Goal: Task Accomplishment & Management: Complete application form

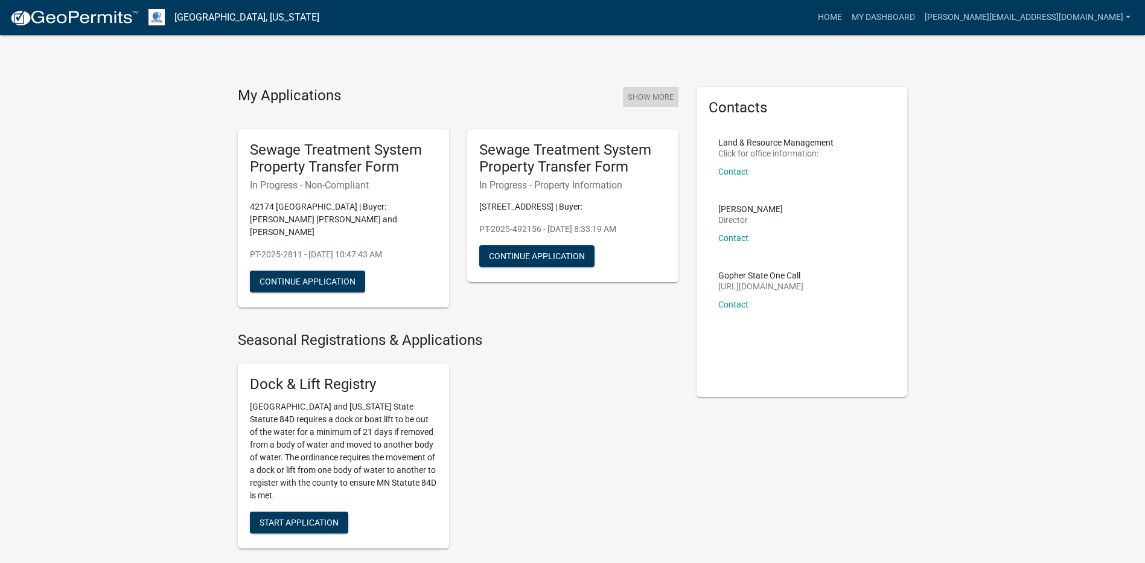
click at [654, 96] on button "Show More" at bounding box center [651, 97] width 56 height 20
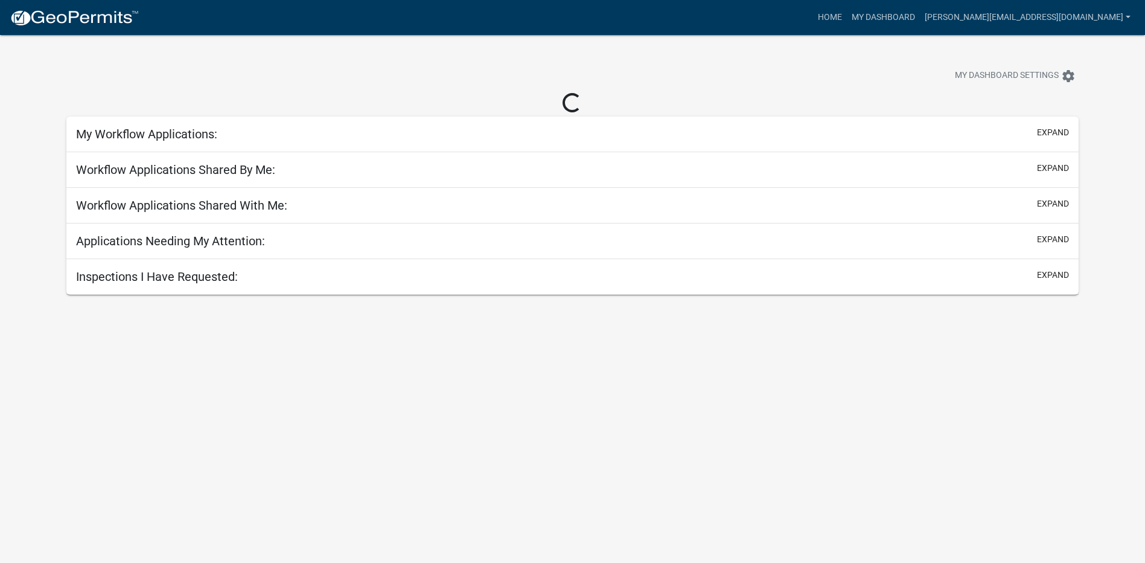
select select "1: 25"
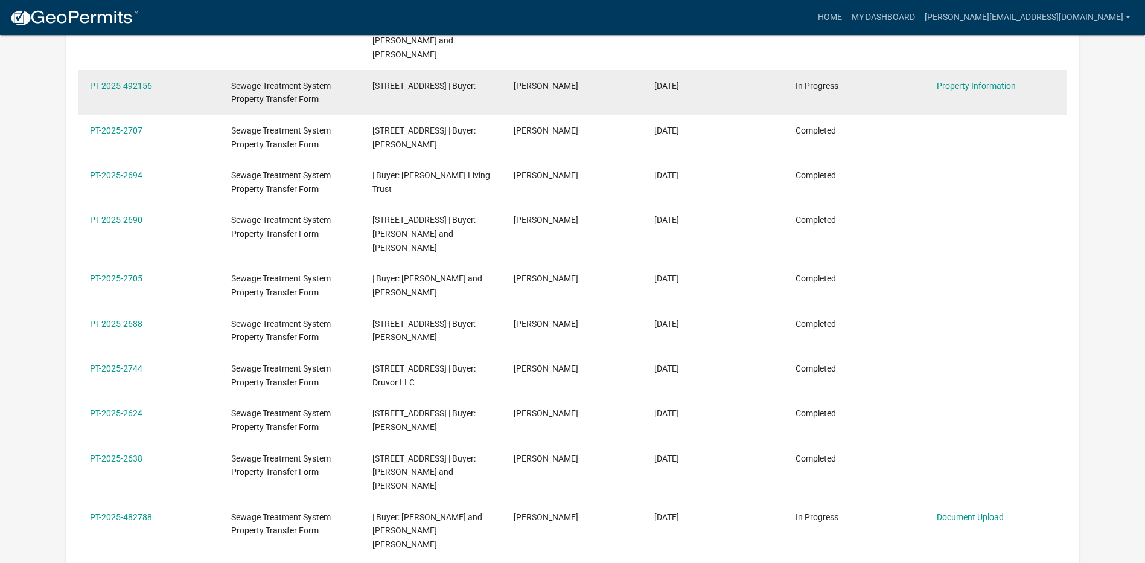
scroll to position [362, 0]
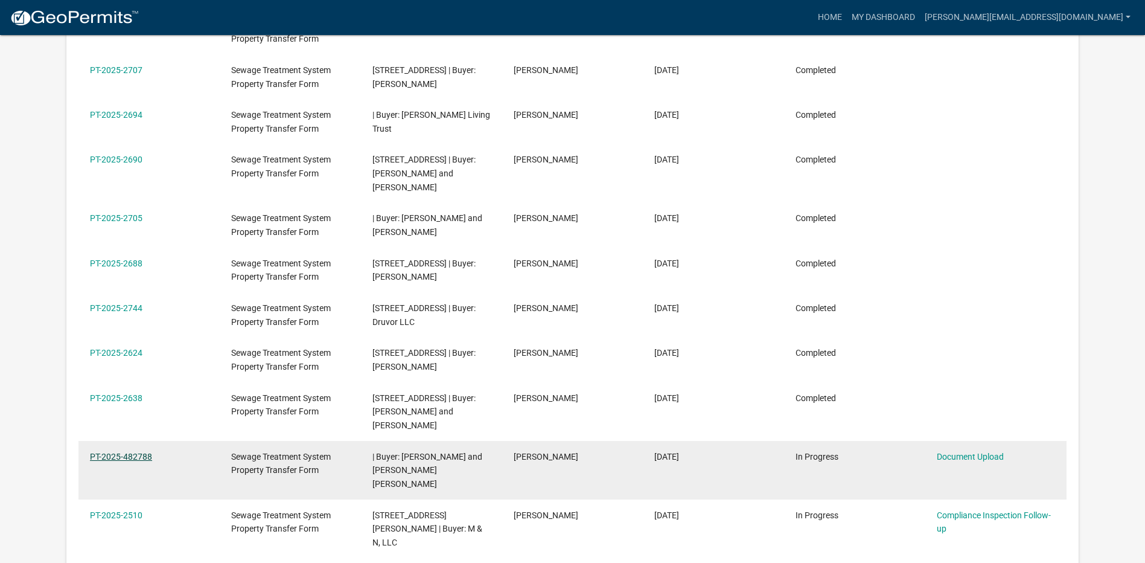
click at [106, 451] on link "PT-2025-482788" at bounding box center [121, 456] width 62 height 10
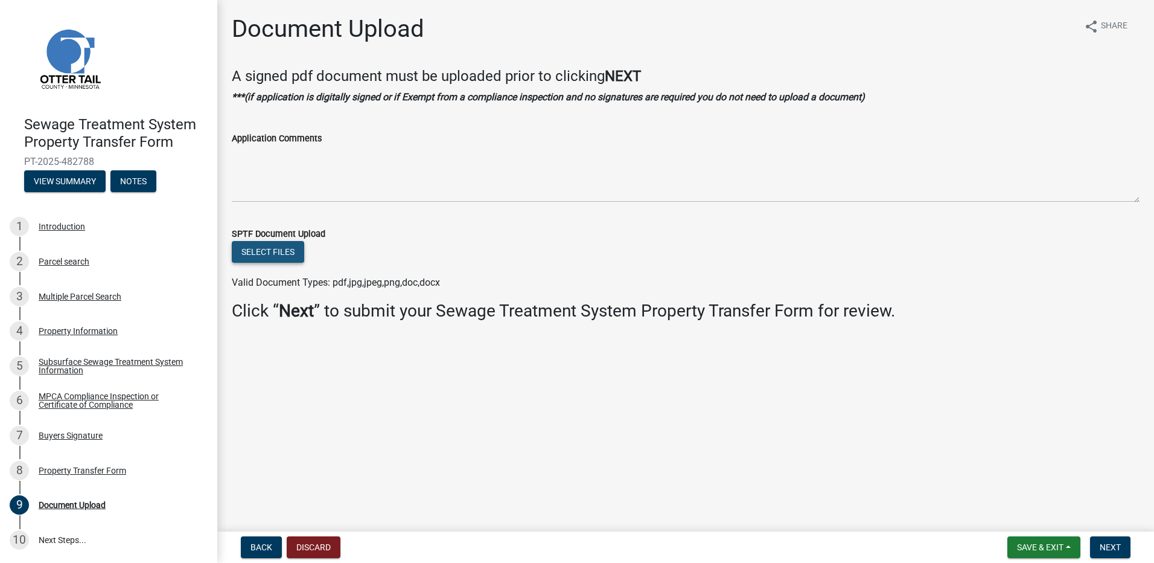
click at [269, 252] on button "Select files" at bounding box center [268, 252] width 72 height 22
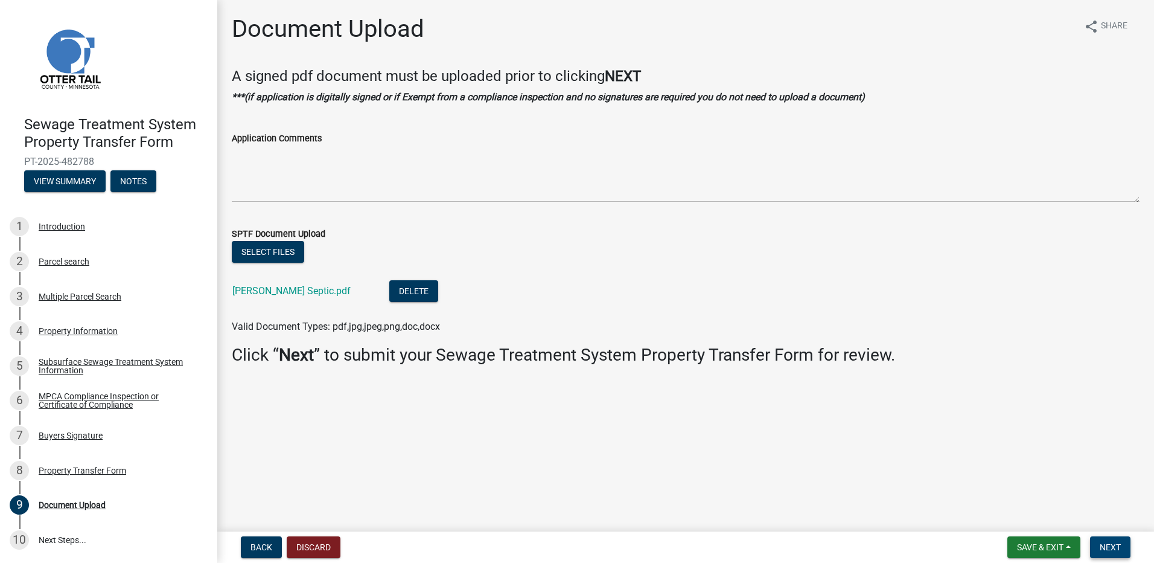
click at [1113, 542] on span "Next" at bounding box center [1110, 547] width 21 height 10
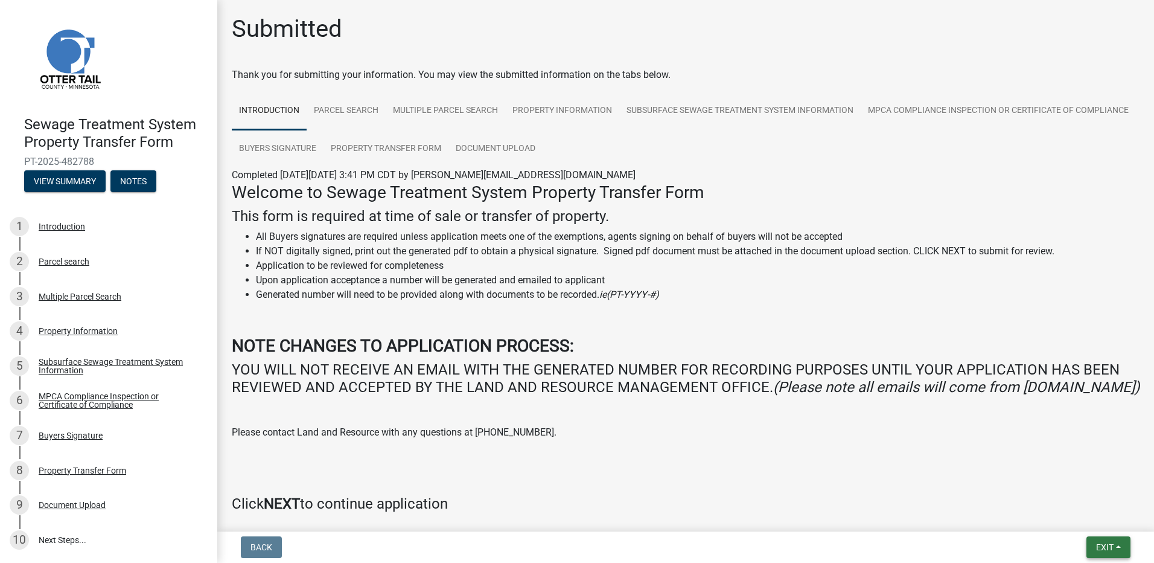
click at [1105, 544] on span "Exit" at bounding box center [1105, 547] width 18 height 10
click at [1080, 517] on button "Save & Exit" at bounding box center [1082, 515] width 97 height 29
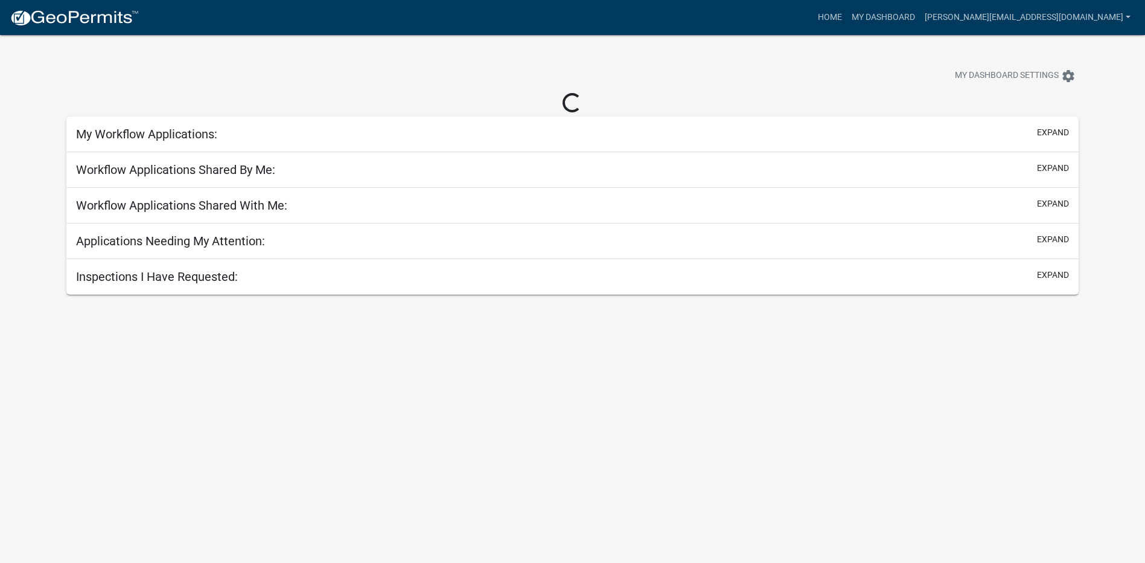
select select "1: 25"
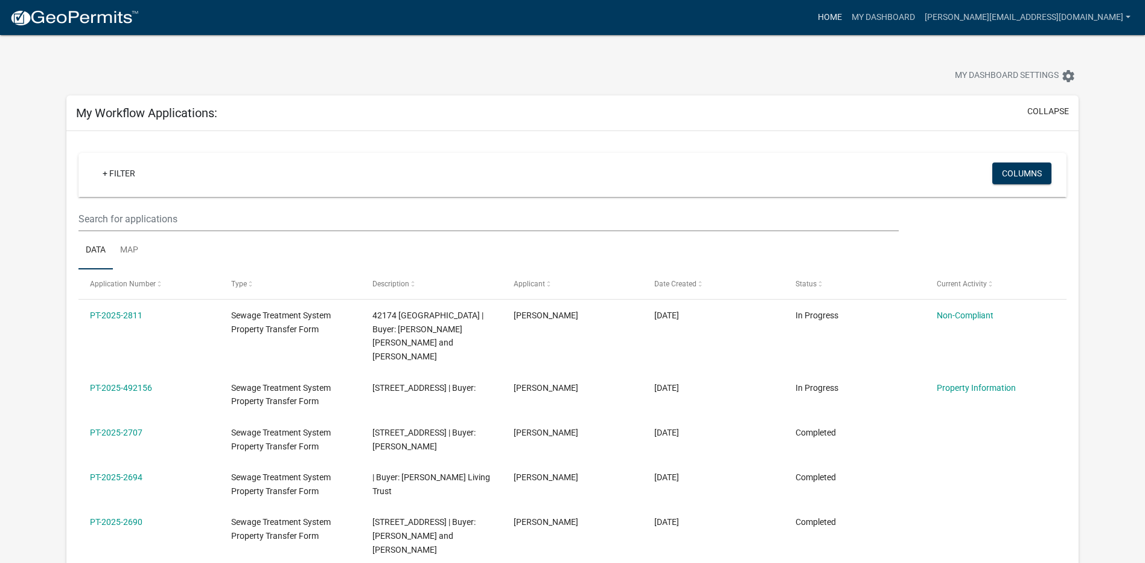
click at [847, 15] on link "Home" at bounding box center [830, 17] width 34 height 23
